Goal: Navigation & Orientation: Go to known website

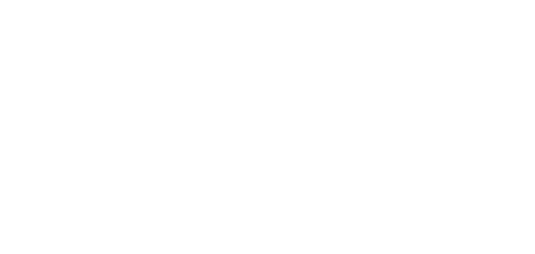
click at [288, 31] on html "demo Remember me Forgot password? LOG IN Don't have an account? Register Now My…" at bounding box center [267, 127] width 535 height 254
